Goal: Task Accomplishment & Management: Use online tool/utility

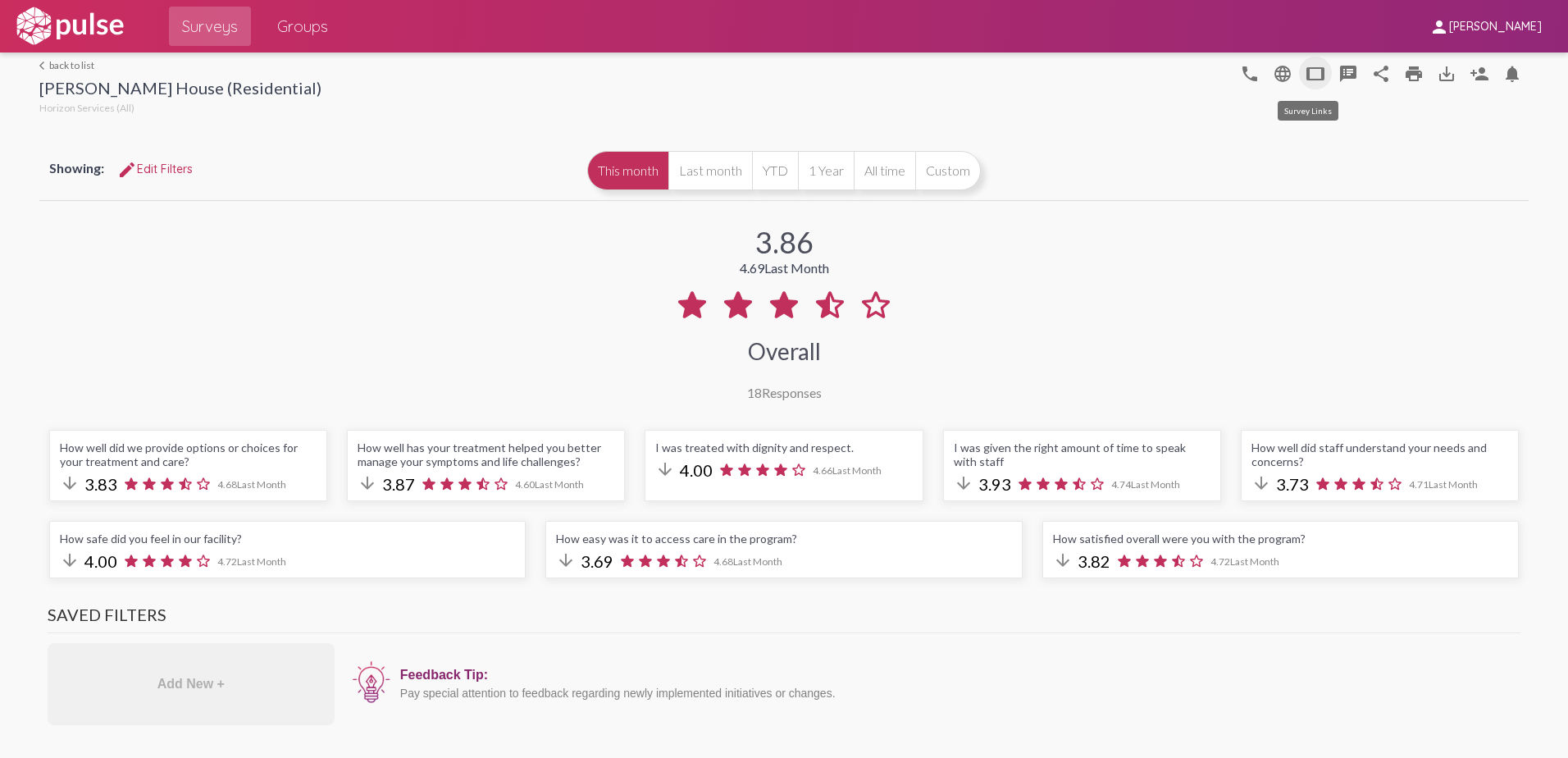
click at [1313, 66] on mat-icon "tablet" at bounding box center [1315, 74] width 19 height 19
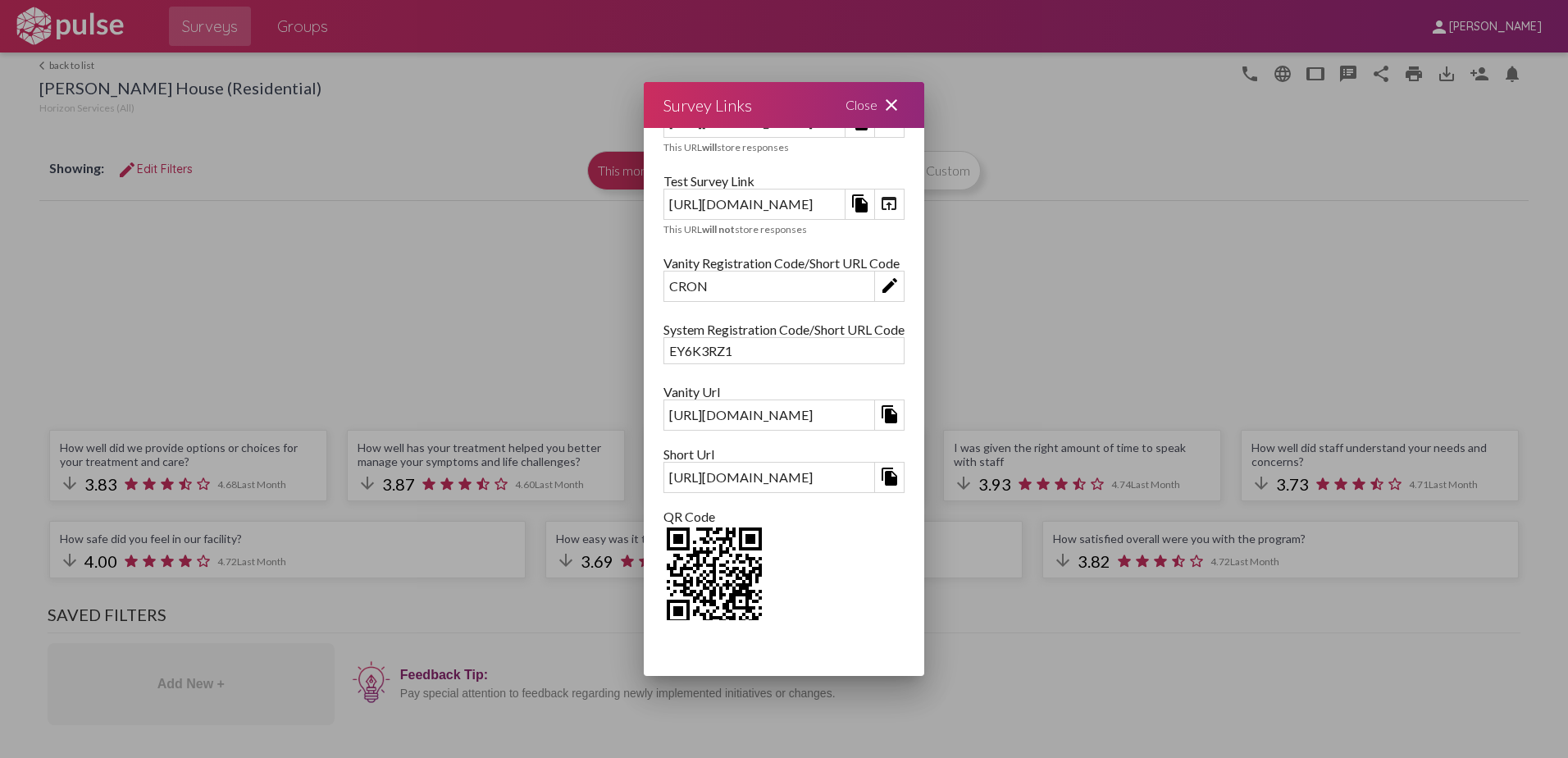
scroll to position [80, 0]
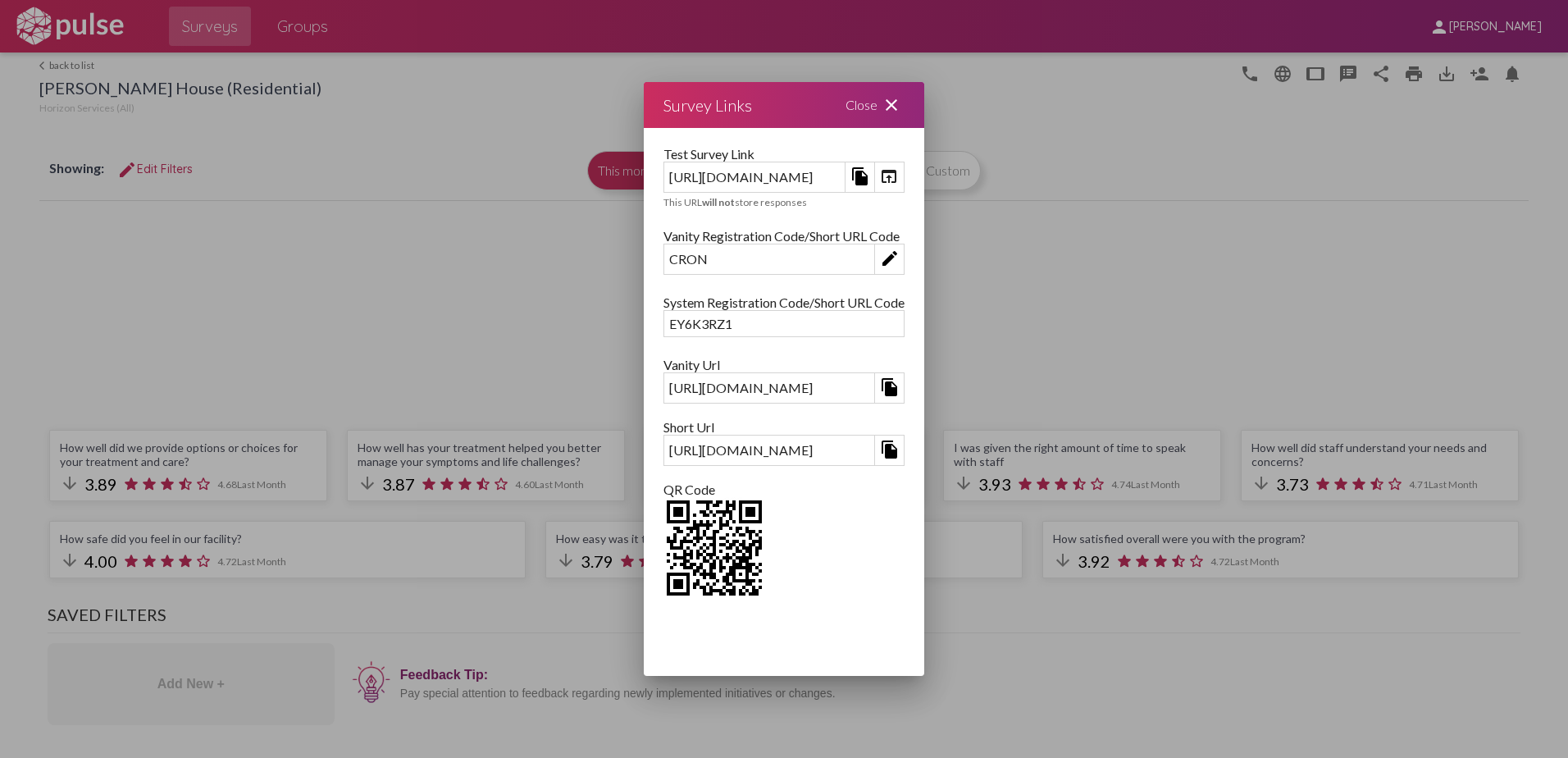
drag, startPoint x: 1019, startPoint y: 106, endPoint x: 1171, endPoint y: 155, distance: 159.7
click at [902, 106] on mat-icon "close" at bounding box center [891, 104] width 19 height 19
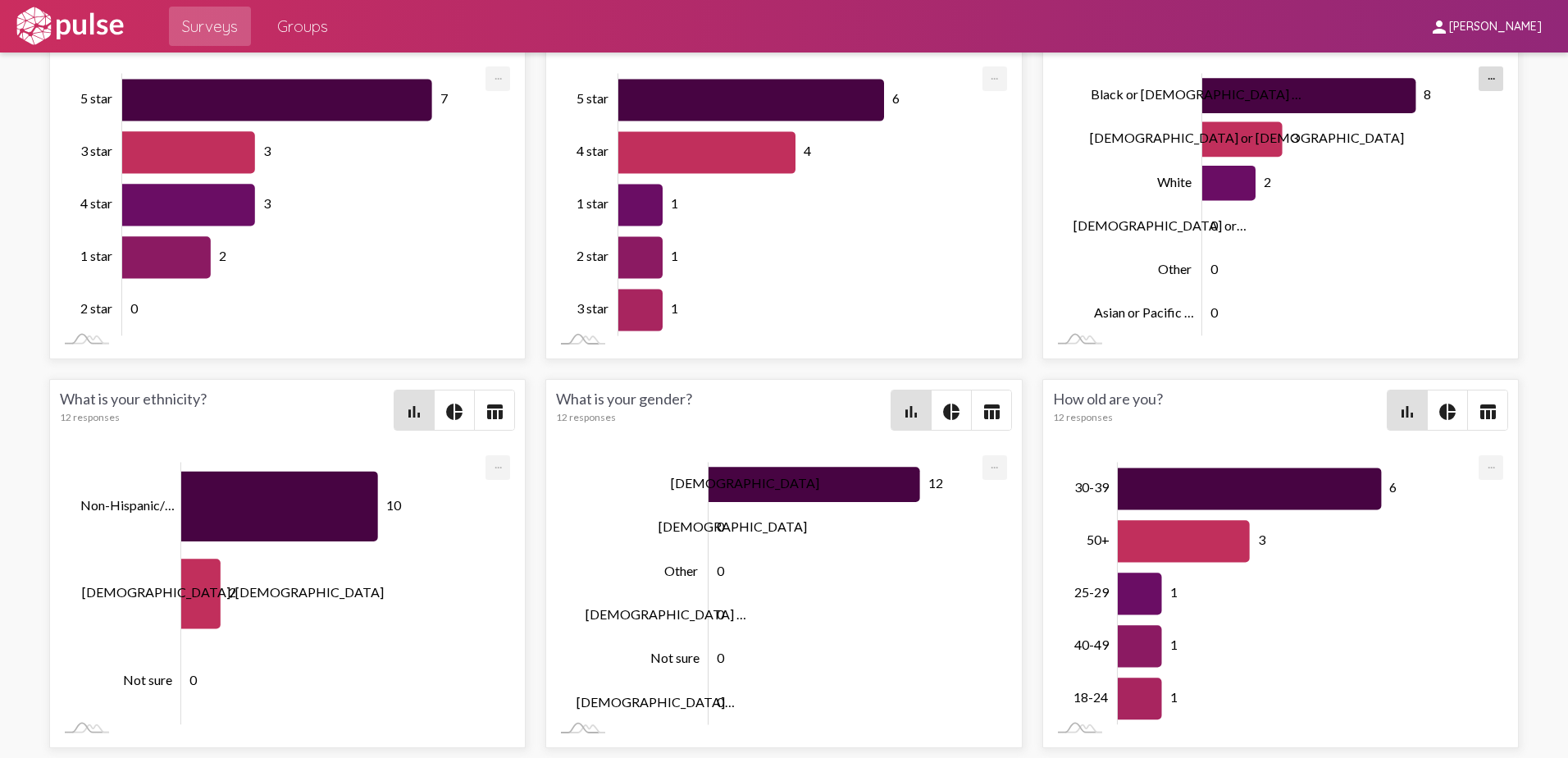
scroll to position [5, 0]
